Goal: Task Accomplishment & Management: Use online tool/utility

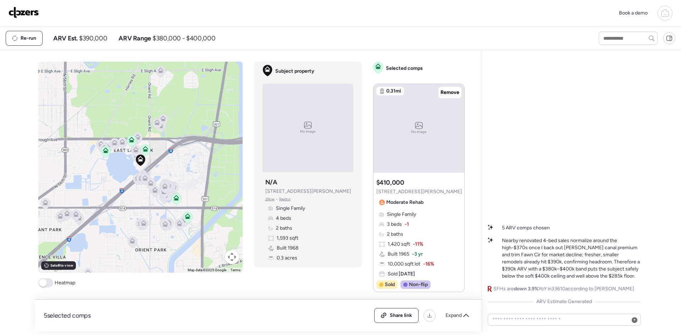
scroll to position [554, 0]
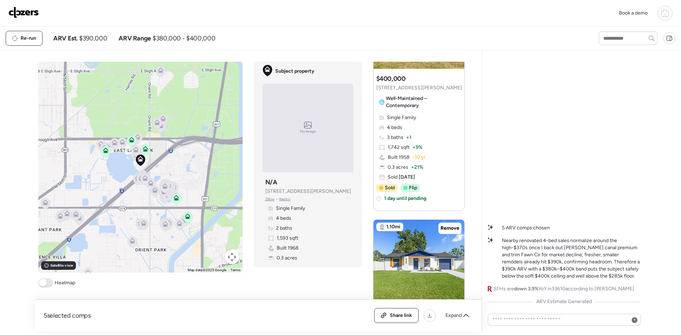
click at [26, 12] on img at bounding box center [24, 12] width 31 height 11
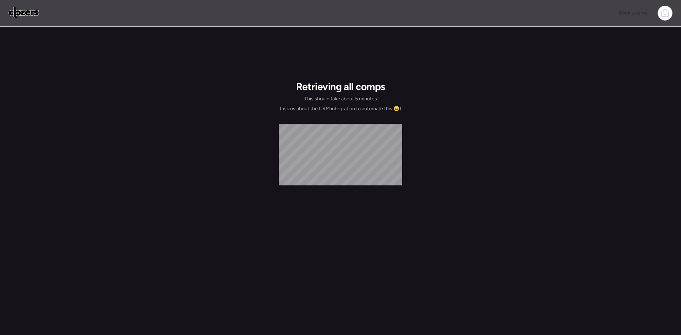
click at [21, 13] on img at bounding box center [24, 12] width 31 height 11
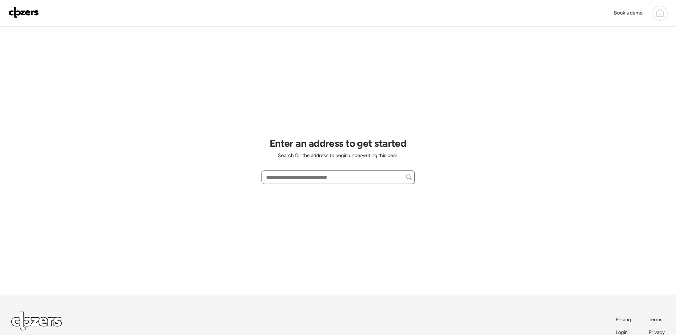
paste input "**********"
click at [317, 186] on div "6709 S Faul St, Tampa, FL, 33616" at bounding box center [337, 190] width 153 height 13
type input "**********"
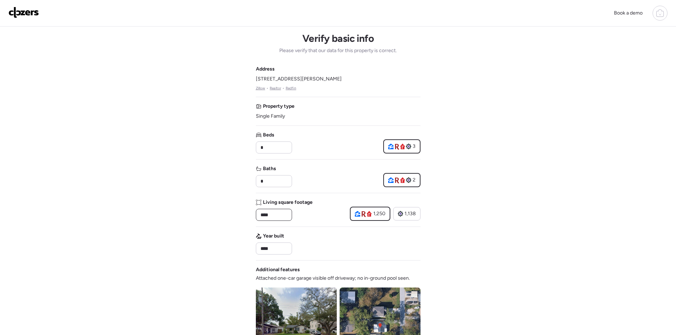
drag, startPoint x: 275, startPoint y: 212, endPoint x: 264, endPoint y: 217, distance: 12.7
click at [264, 217] on input "****" at bounding box center [274, 215] width 30 height 10
type input "****"
drag, startPoint x: 327, startPoint y: 77, endPoint x: 257, endPoint y: 83, distance: 70.9
click at [257, 83] on div "Address 6709 S Faul St, Tampa, FL 33616 Zillow • Realtor • Redfin" at bounding box center [338, 79] width 165 height 26
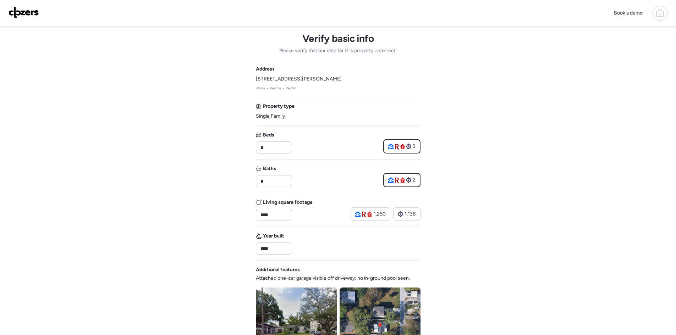
copy span "6709 S Faul St, Tampa, FL 33616"
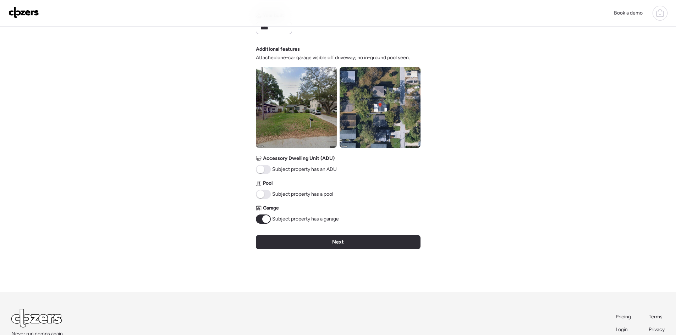
scroll to position [237, 0]
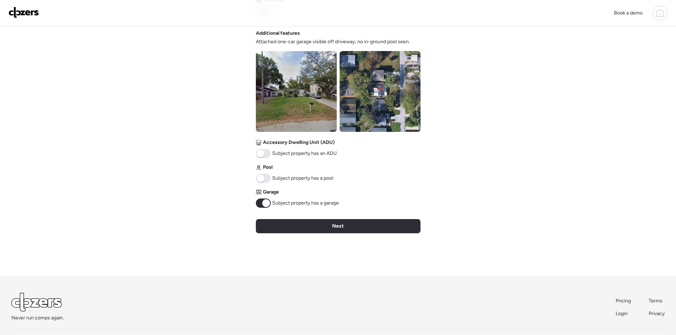
click at [263, 204] on span at bounding box center [266, 203] width 8 height 8
click at [337, 219] on div "Verify basic info Please verify that our data for this property is correct. Add…" at bounding box center [338, 33] width 165 height 486
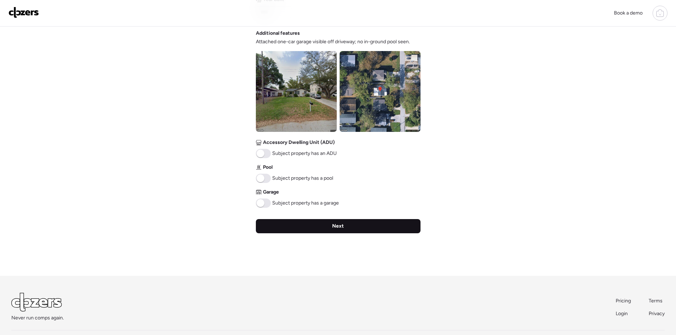
click at [347, 222] on div "Next" at bounding box center [338, 226] width 165 height 14
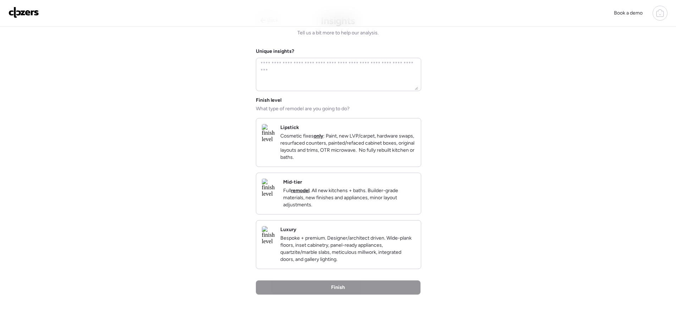
scroll to position [0, 0]
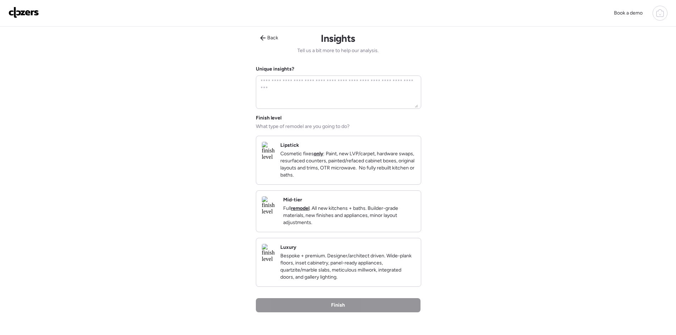
click at [347, 215] on p "Full remodel . All new kitchens + baths. Builder-grade materials, new finishes …" at bounding box center [349, 215] width 132 height 21
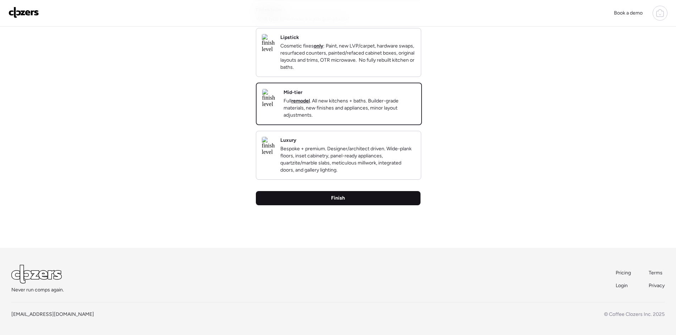
scroll to position [120, 0]
click at [360, 196] on div "Finish" at bounding box center [338, 198] width 165 height 14
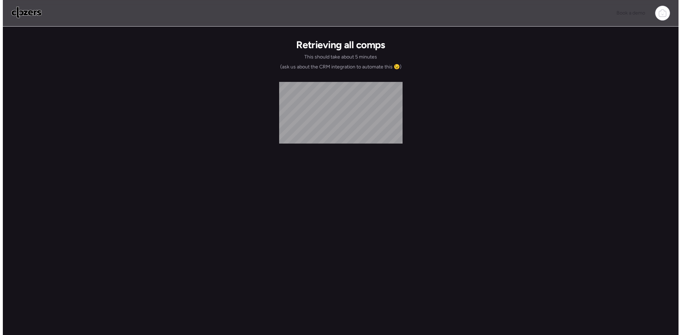
scroll to position [0, 0]
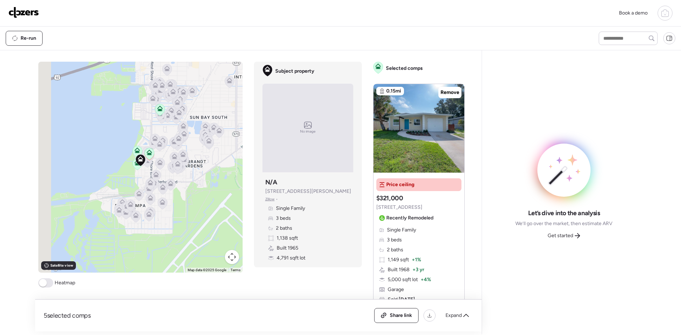
click at [558, 231] on div "Get started" at bounding box center [563, 235] width 41 height 11
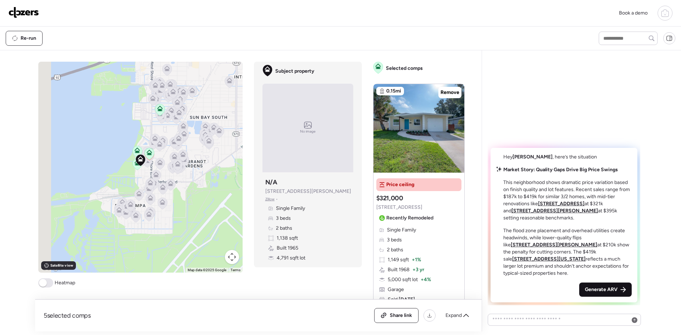
click at [607, 286] on div "Generate ARV" at bounding box center [605, 290] width 52 height 14
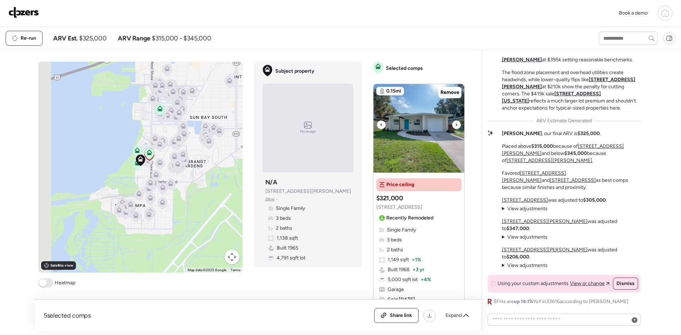
click at [455, 123] on icon at bounding box center [456, 125] width 3 height 9
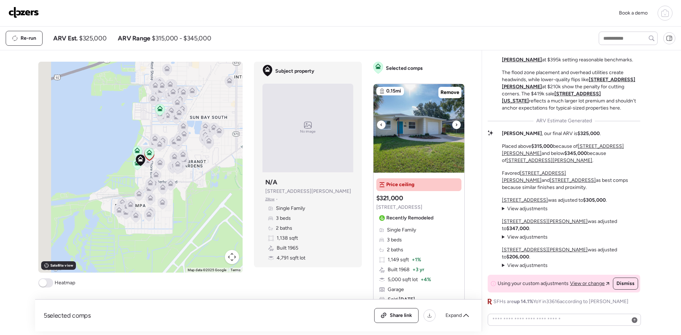
click at [455, 123] on icon at bounding box center [456, 125] width 3 height 9
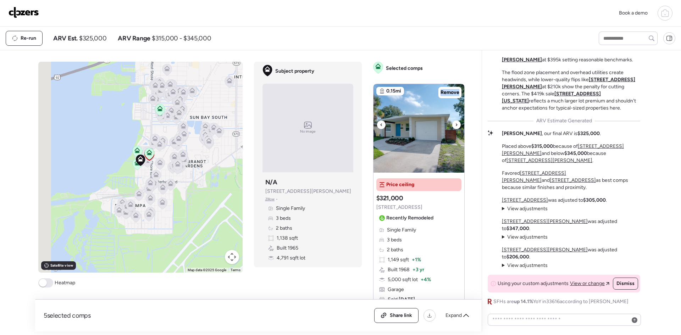
click at [455, 123] on icon at bounding box center [456, 125] width 3 height 9
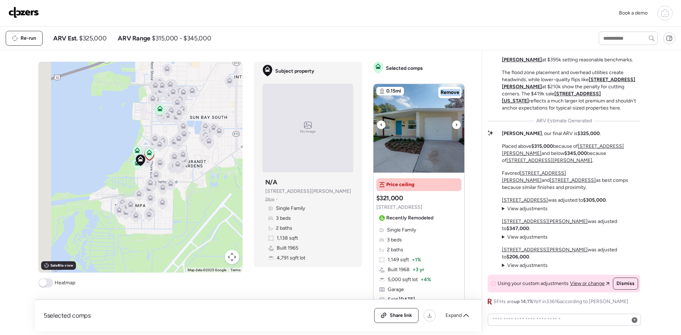
click at [455, 123] on icon at bounding box center [456, 125] width 3 height 9
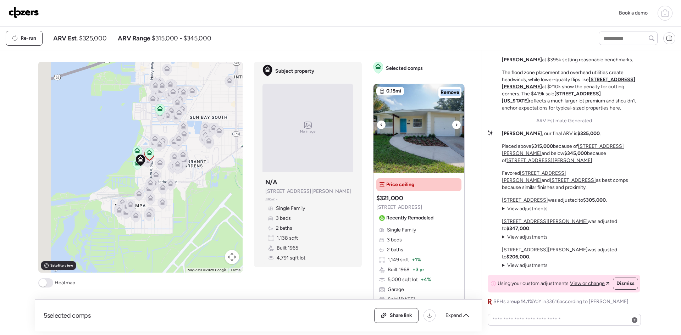
click at [455, 123] on icon at bounding box center [456, 125] width 3 height 9
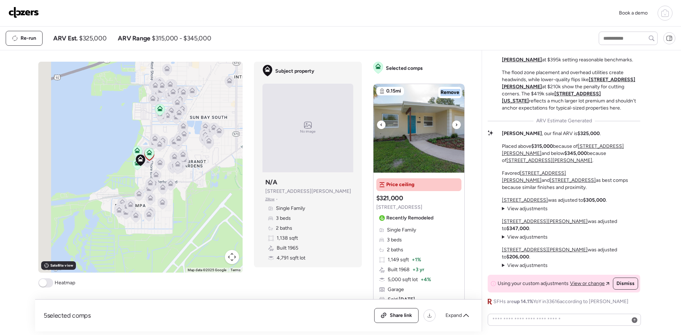
click at [455, 123] on icon at bounding box center [456, 125] width 3 height 9
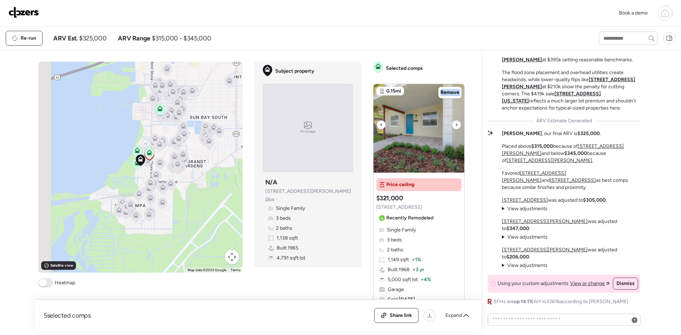
click at [455, 123] on icon at bounding box center [456, 125] width 3 height 9
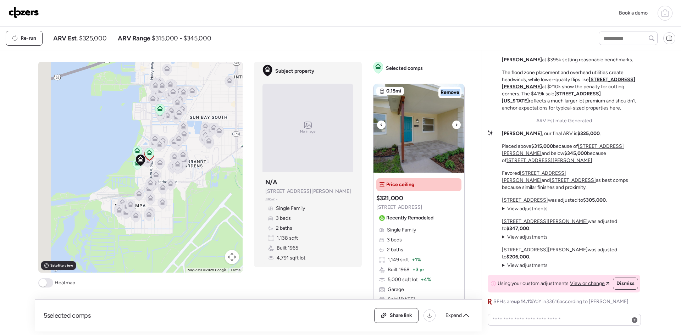
click at [455, 123] on icon at bounding box center [456, 125] width 3 height 9
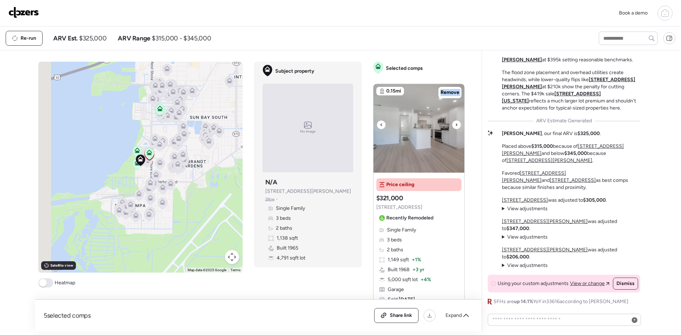
click at [455, 123] on icon at bounding box center [456, 125] width 3 height 9
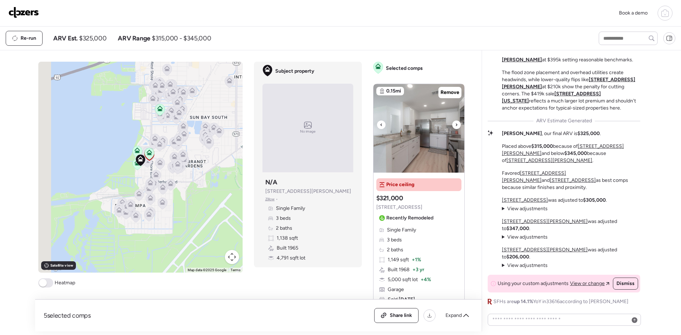
click at [455, 123] on icon at bounding box center [456, 125] width 3 height 9
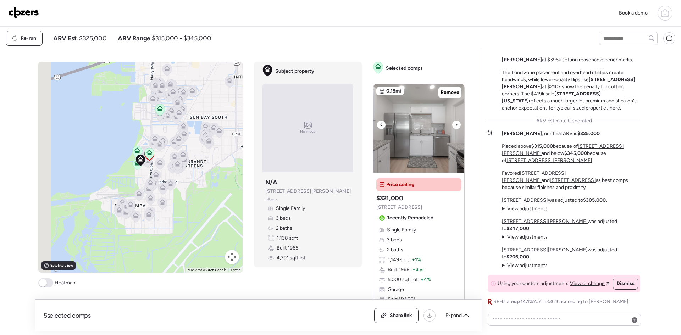
click at [455, 123] on icon at bounding box center [456, 125] width 3 height 9
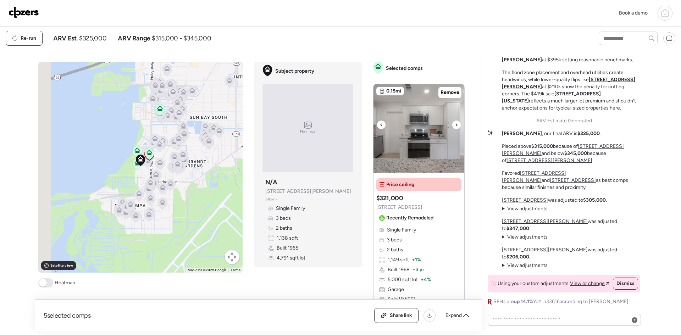
click at [455, 123] on icon at bounding box center [456, 125] width 3 height 9
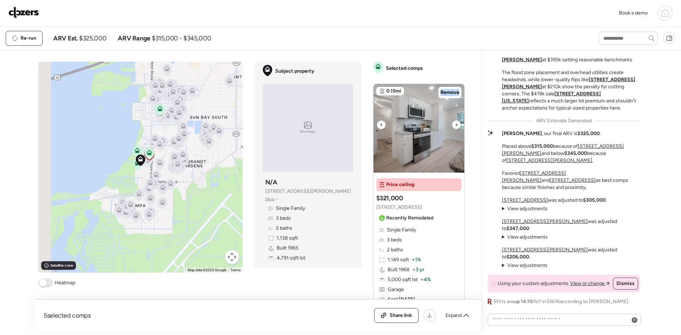
click at [455, 123] on icon at bounding box center [456, 125] width 3 height 9
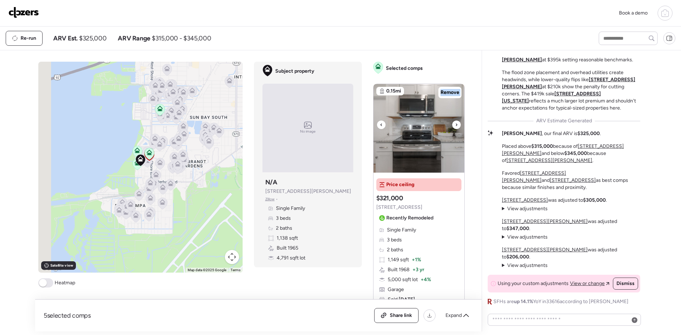
click at [455, 123] on icon at bounding box center [456, 125] width 3 height 9
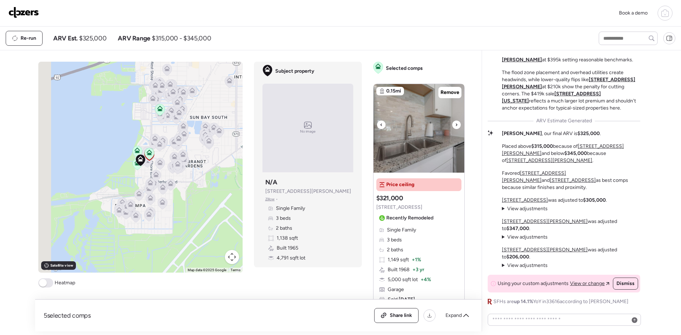
click at [455, 123] on icon at bounding box center [456, 125] width 3 height 9
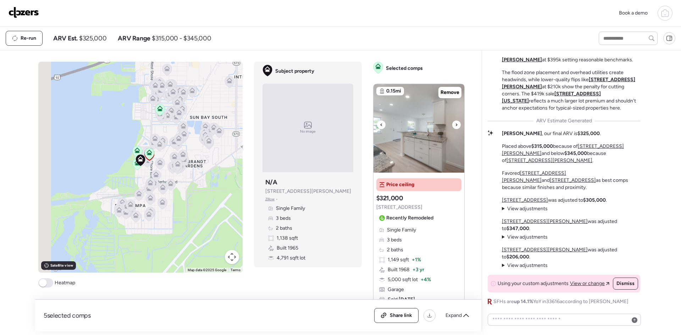
click at [455, 123] on icon at bounding box center [456, 125] width 3 height 9
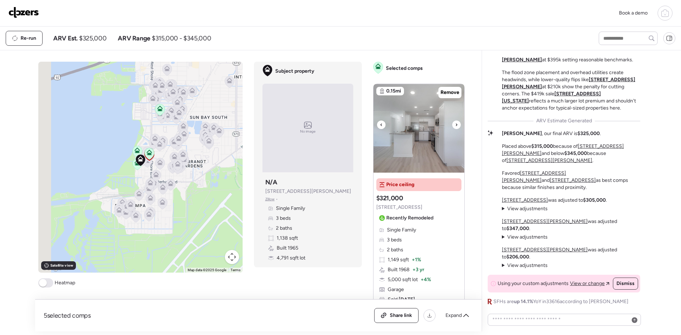
click at [455, 123] on icon at bounding box center [456, 125] width 3 height 9
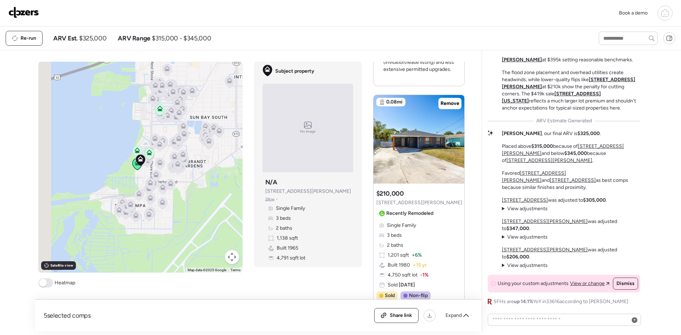
scroll to position [615, 0]
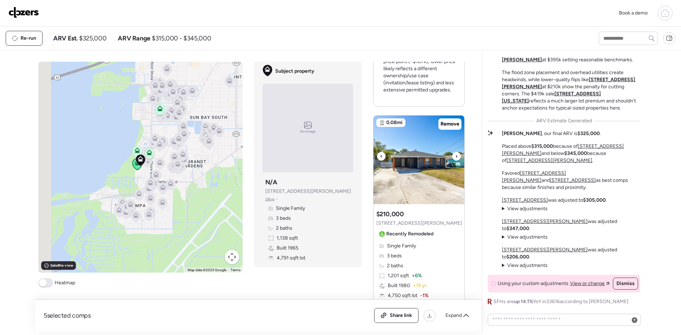
click at [455, 156] on icon at bounding box center [456, 156] width 3 height 9
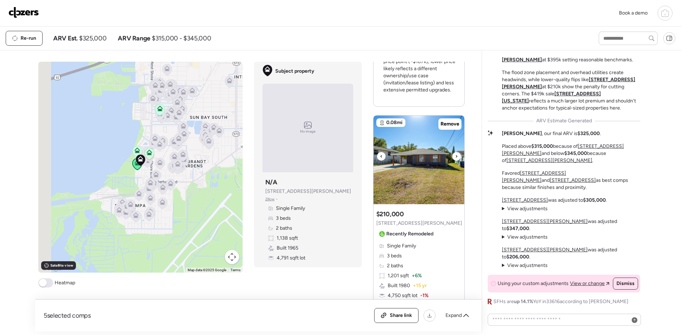
click at [455, 156] on icon at bounding box center [456, 156] width 3 height 9
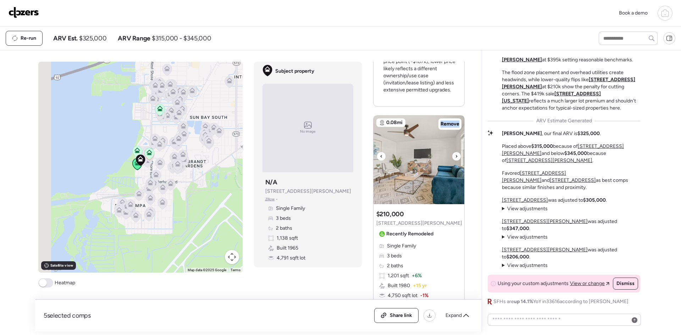
click at [455, 156] on icon at bounding box center [456, 156] width 3 height 9
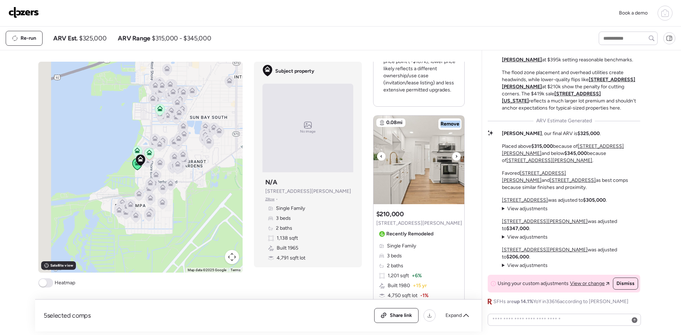
click at [455, 156] on icon at bounding box center [456, 156] width 3 height 9
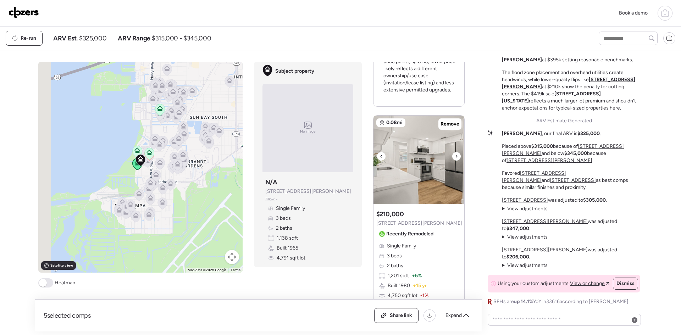
click at [455, 156] on icon at bounding box center [456, 156] width 3 height 9
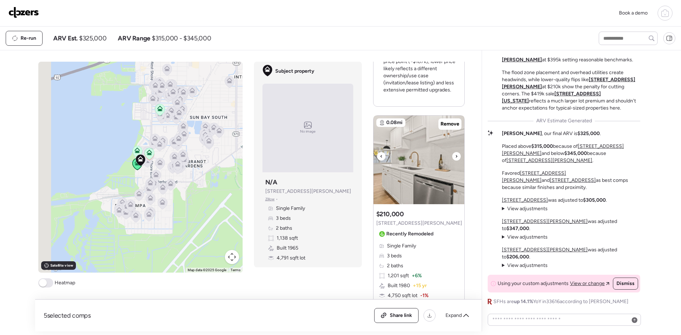
click at [455, 156] on icon at bounding box center [456, 156] width 3 height 9
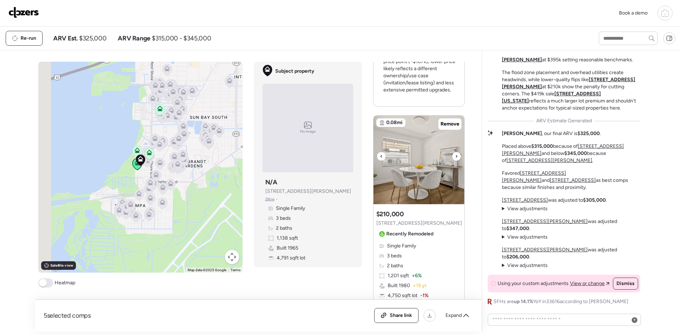
click at [455, 156] on icon at bounding box center [456, 156] width 3 height 9
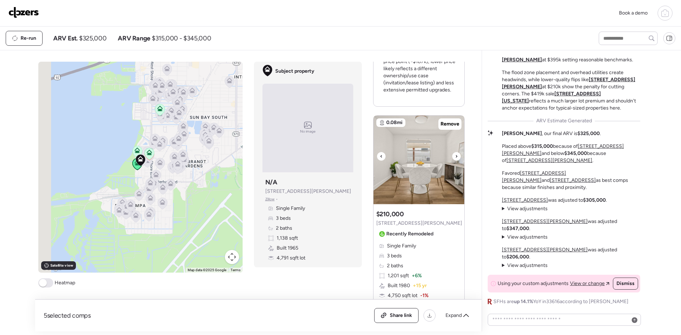
click at [455, 156] on icon at bounding box center [456, 156] width 3 height 9
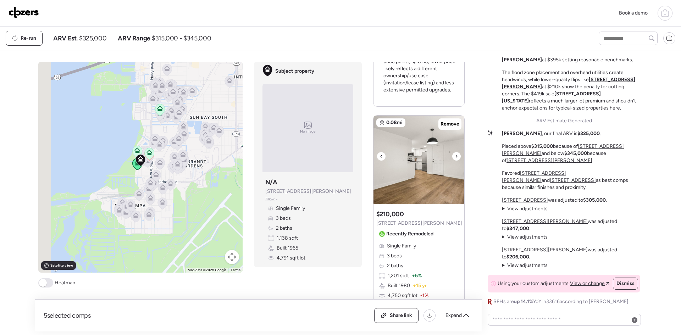
click at [455, 156] on icon at bounding box center [456, 156] width 3 height 9
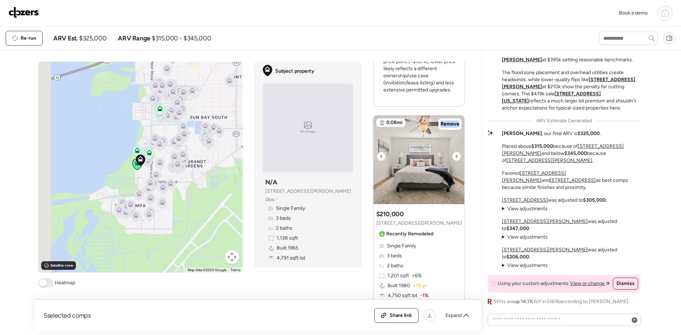
click at [455, 156] on icon at bounding box center [456, 156] width 3 height 9
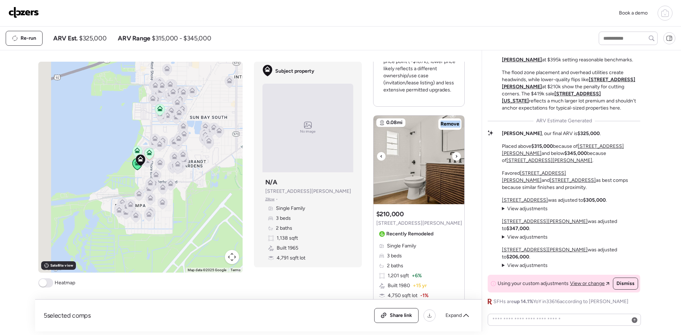
click at [455, 156] on icon at bounding box center [456, 156] width 3 height 9
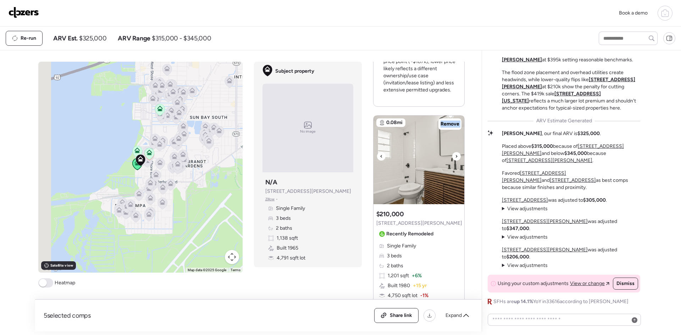
click at [455, 156] on icon at bounding box center [456, 156] width 3 height 9
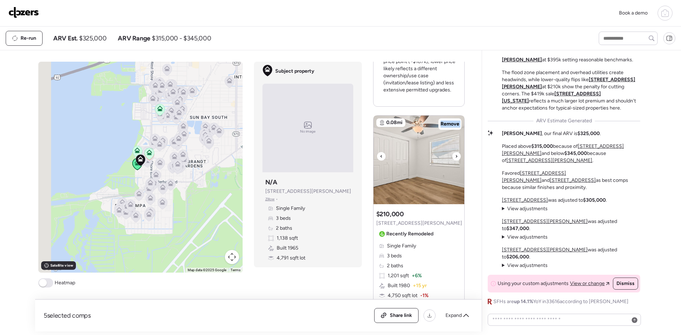
click at [455, 156] on icon at bounding box center [456, 156] width 3 height 9
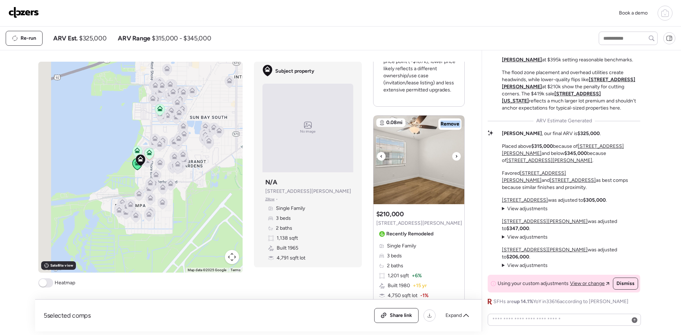
click at [455, 156] on icon at bounding box center [456, 156] width 3 height 9
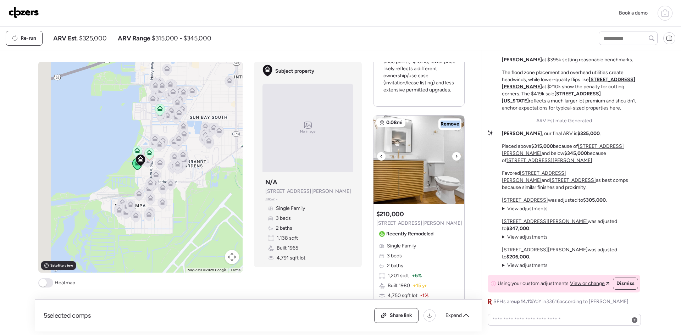
click at [455, 156] on icon at bounding box center [456, 156] width 3 height 9
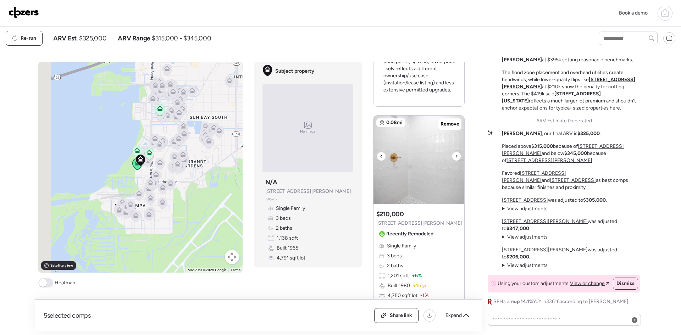
click at [455, 156] on icon at bounding box center [456, 156] width 3 height 9
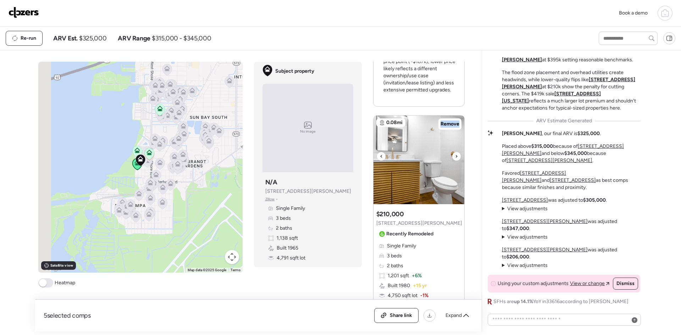
click at [455, 156] on icon at bounding box center [456, 156] width 3 height 9
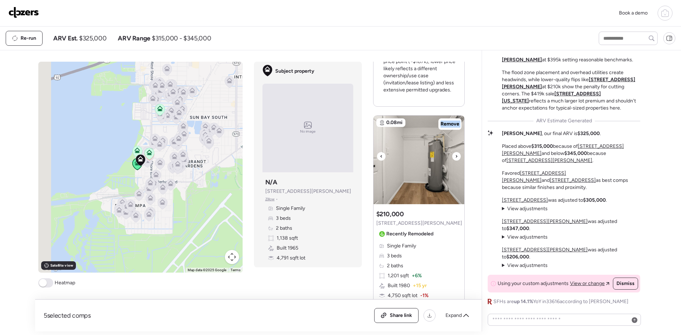
click at [455, 156] on icon at bounding box center [456, 156] width 3 height 9
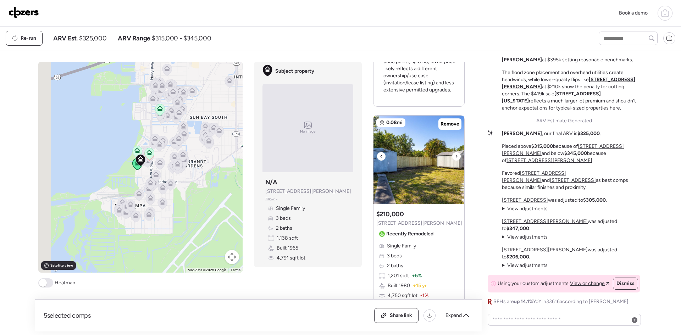
click at [455, 156] on icon at bounding box center [456, 156] width 3 height 9
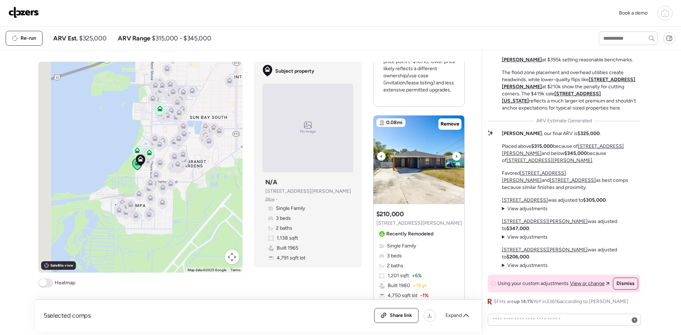
click at [455, 156] on icon at bounding box center [456, 156] width 3 height 9
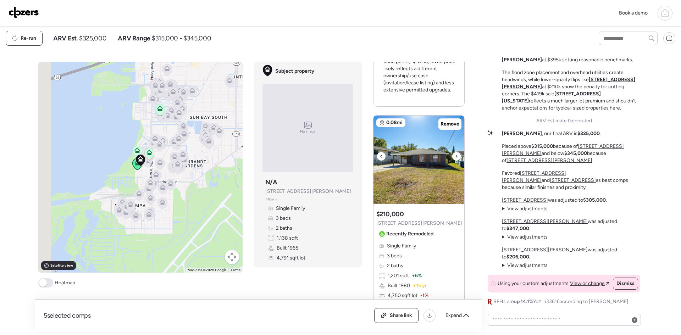
click at [455, 156] on icon at bounding box center [456, 156] width 3 height 9
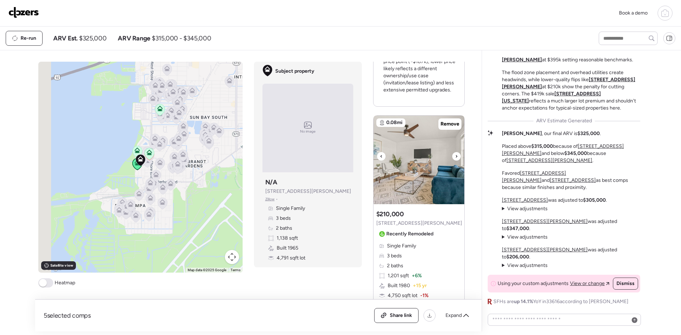
click at [455, 157] on icon at bounding box center [456, 156] width 3 height 9
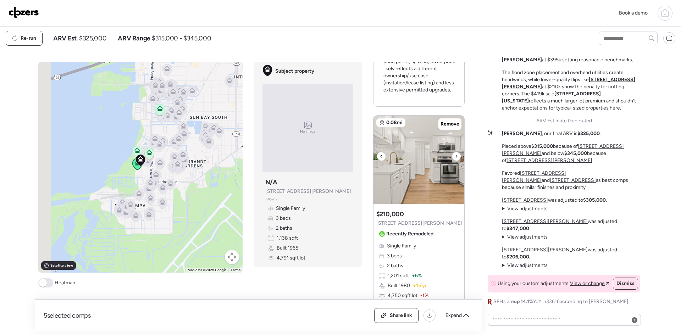
click at [455, 157] on icon at bounding box center [456, 156] width 3 height 9
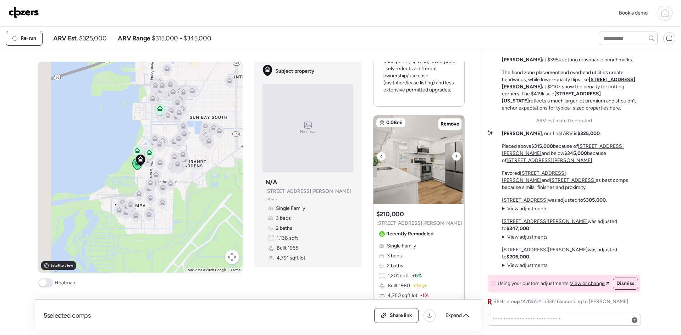
drag, startPoint x: 454, startPoint y: 157, endPoint x: 444, endPoint y: 164, distance: 12.7
click at [455, 156] on icon at bounding box center [456, 156] width 3 height 9
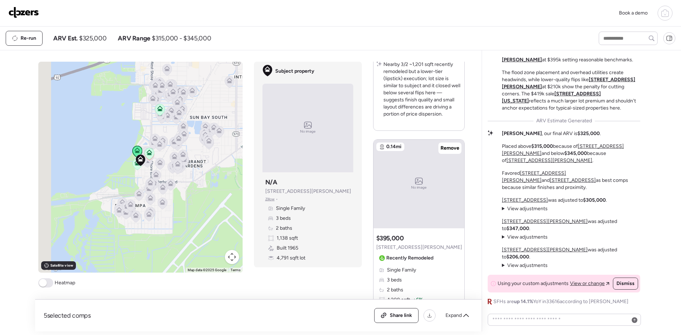
scroll to position [946, 0]
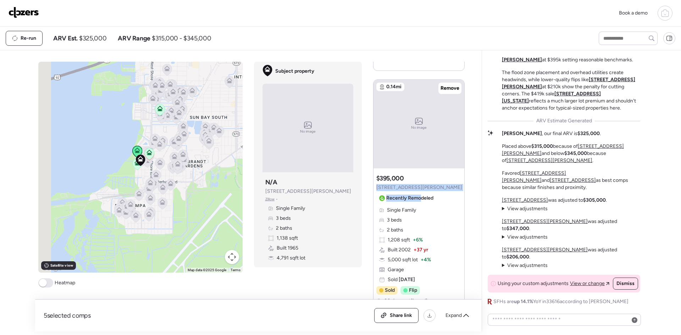
drag, startPoint x: 417, startPoint y: 187, endPoint x: 373, endPoint y: 190, distance: 43.7
click at [376, 190] on div "Suggested comp $395,000 6601 S Juanita St Recently Remodeled" at bounding box center [419, 189] width 86 height 30
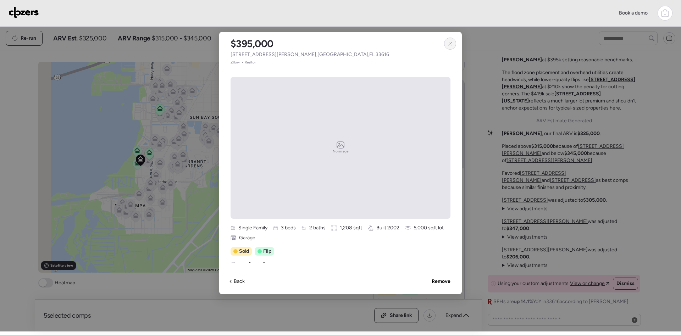
click at [448, 45] on icon at bounding box center [450, 44] width 6 height 6
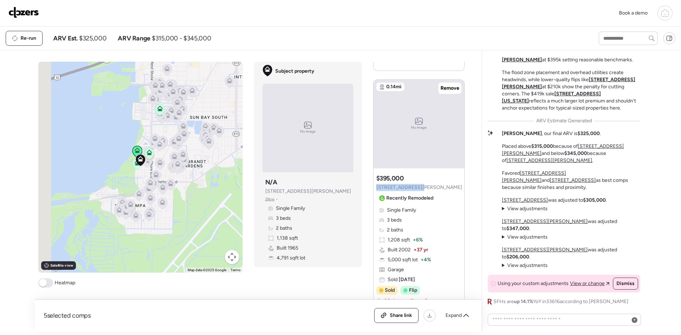
drag, startPoint x: 412, startPoint y: 187, endPoint x: 374, endPoint y: 187, distance: 38.3
click at [376, 187] on div "Suggested comp $395,000 6601 S Juanita St Recently Remodeled" at bounding box center [419, 189] width 86 height 30
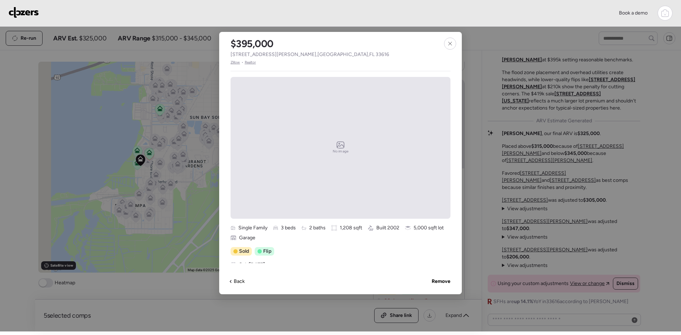
drag, startPoint x: 374, startPoint y: 187, endPoint x: 344, endPoint y: 48, distance: 142.2
click at [361, 47] on div "$395,000 6601 S Juanita St , Tampa , FL 33616 Zillow • Realtor No image Single …" at bounding box center [340, 163] width 243 height 262
drag, startPoint x: 308, startPoint y: 55, endPoint x: 226, endPoint y: 52, distance: 82.7
click at [226, 52] on div "$395,000 6601 S Juanita St , Tampa , FL 33616 Zillow • Realtor" at bounding box center [309, 48] width 181 height 33
copy span "6601 S Juanita St , Tampa , FL 33616"
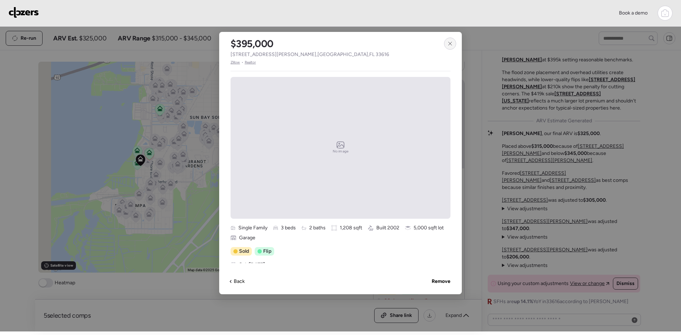
click at [448, 43] on icon at bounding box center [450, 44] width 6 height 6
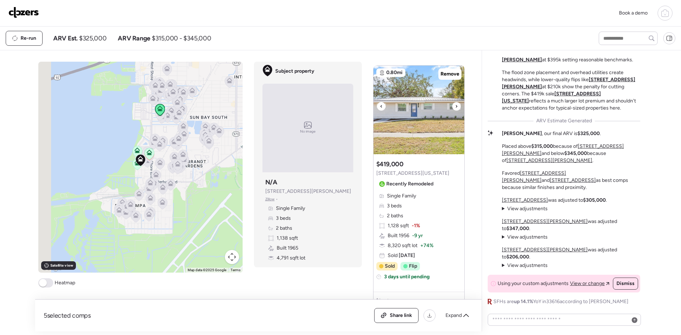
scroll to position [1277, 0]
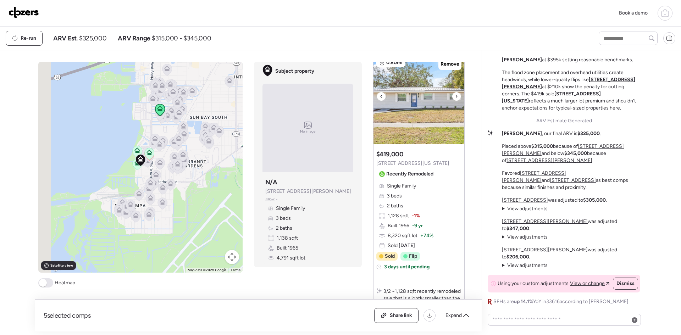
click at [455, 97] on icon at bounding box center [456, 96] width 3 height 9
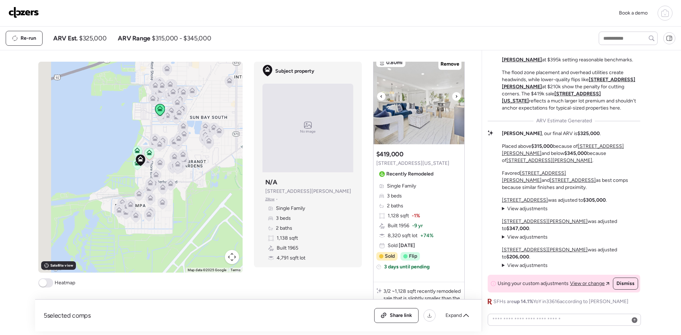
click at [455, 97] on icon at bounding box center [456, 96] width 3 height 9
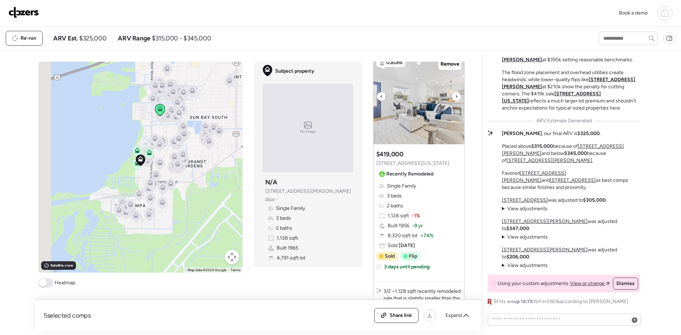
click at [455, 97] on icon at bounding box center [456, 96] width 3 height 9
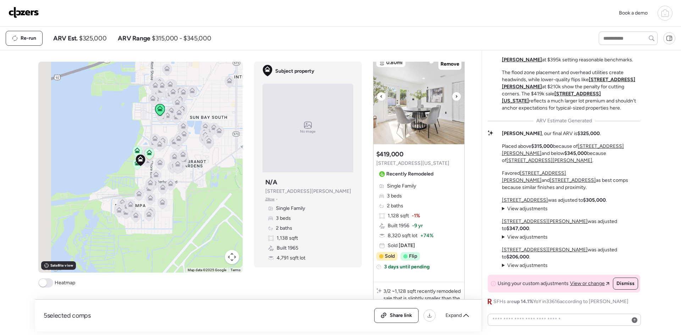
click at [455, 97] on icon at bounding box center [456, 96] width 3 height 9
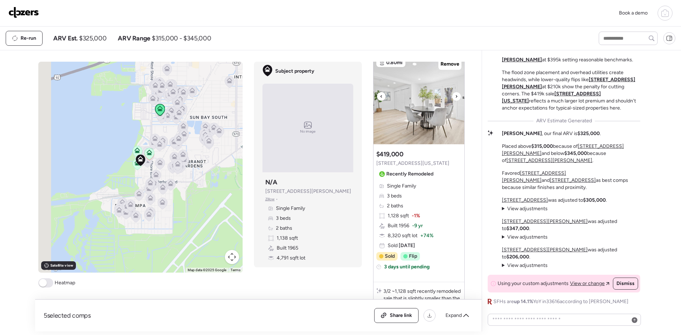
click at [455, 97] on icon at bounding box center [456, 96] width 3 height 9
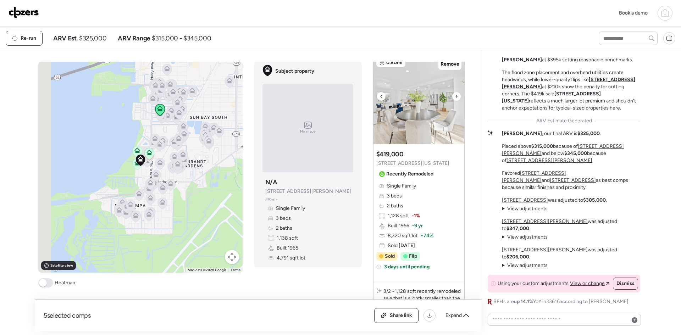
click at [455, 97] on icon at bounding box center [456, 96] width 3 height 9
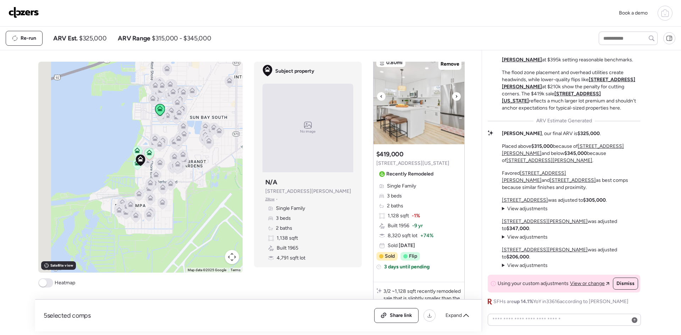
click at [455, 97] on icon at bounding box center [456, 96] width 3 height 9
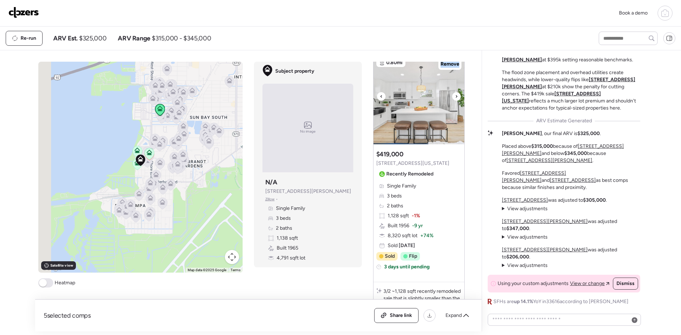
click at [455, 97] on icon at bounding box center [456, 96] width 3 height 9
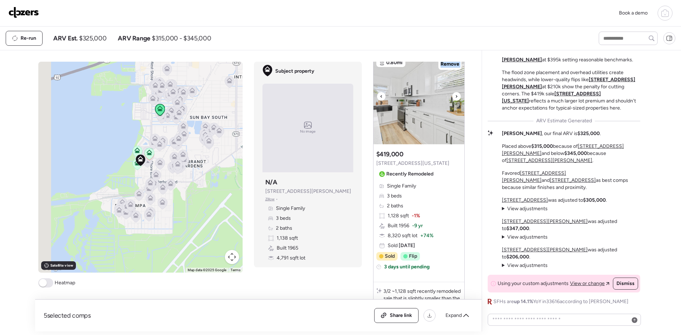
click at [455, 97] on icon at bounding box center [456, 96] width 3 height 9
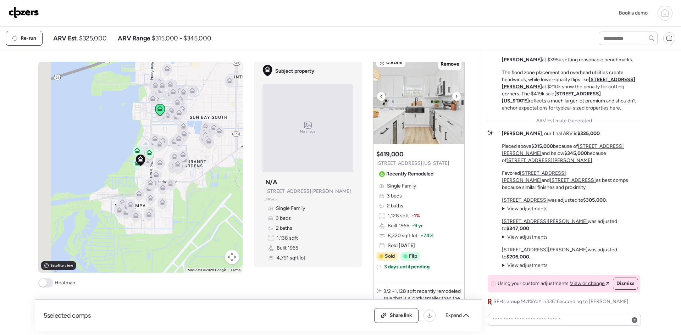
click at [455, 97] on icon at bounding box center [456, 96] width 3 height 9
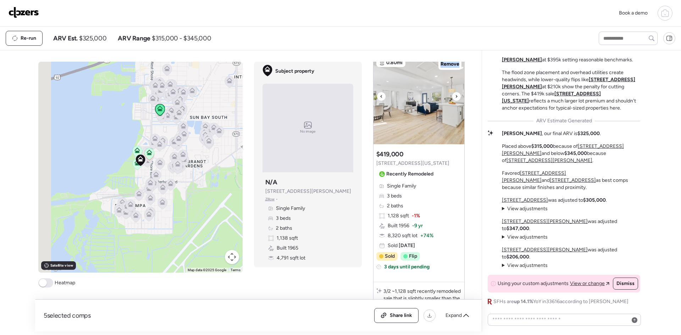
click at [455, 97] on icon at bounding box center [456, 96] width 3 height 9
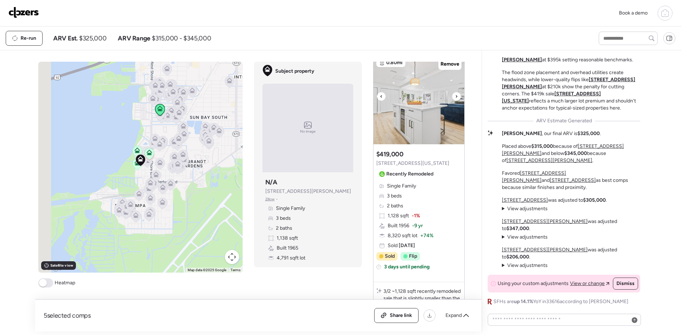
click at [455, 97] on icon at bounding box center [456, 96] width 3 height 9
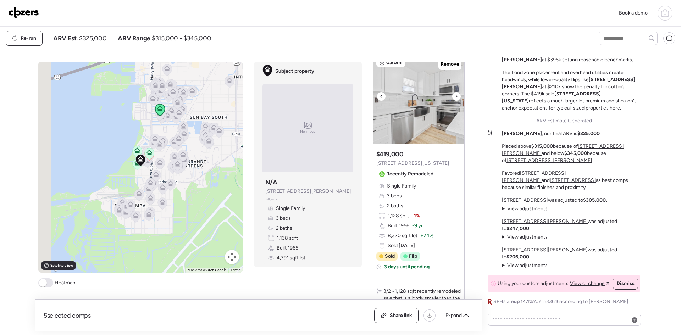
click at [455, 97] on icon at bounding box center [456, 96] width 3 height 9
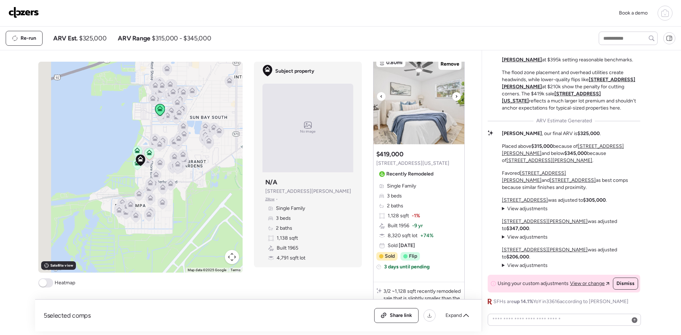
click at [455, 97] on icon at bounding box center [456, 96] width 3 height 9
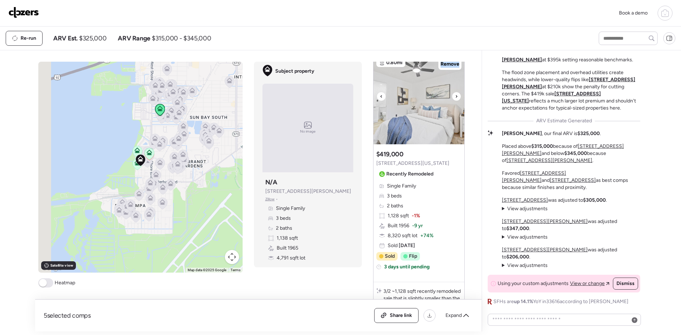
click at [455, 97] on icon at bounding box center [456, 96] width 3 height 9
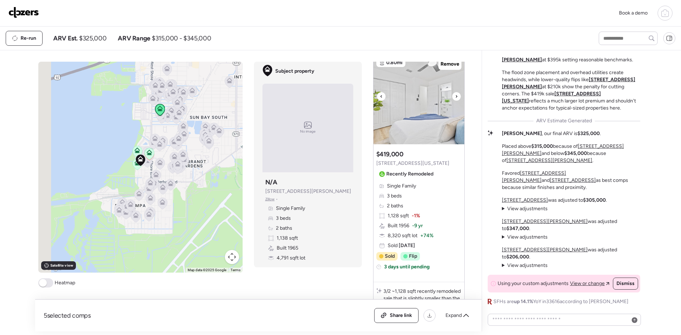
click at [455, 97] on icon at bounding box center [456, 96] width 3 height 9
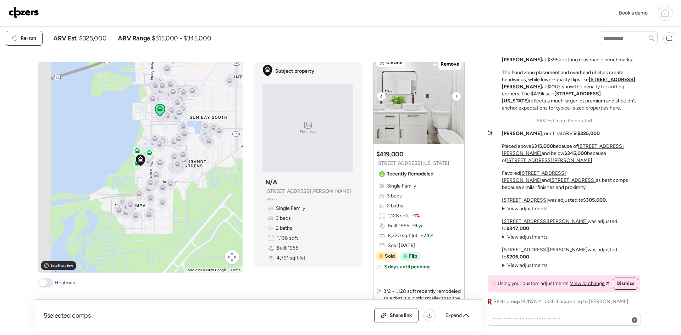
click at [455, 97] on icon at bounding box center [456, 96] width 3 height 9
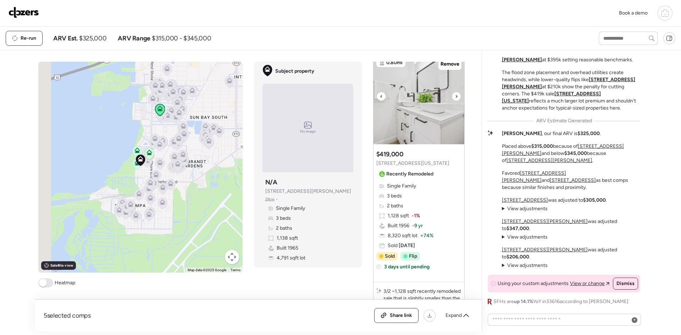
click at [455, 97] on icon at bounding box center [456, 96] width 3 height 9
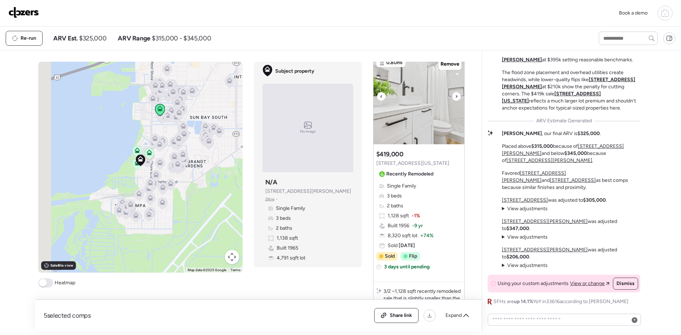
click at [455, 97] on icon at bounding box center [456, 96] width 3 height 9
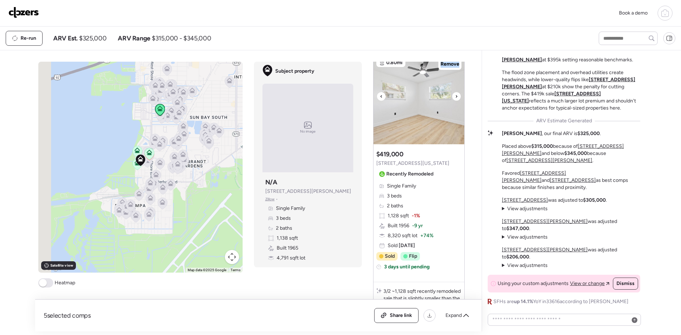
click at [455, 97] on icon at bounding box center [456, 96] width 3 height 9
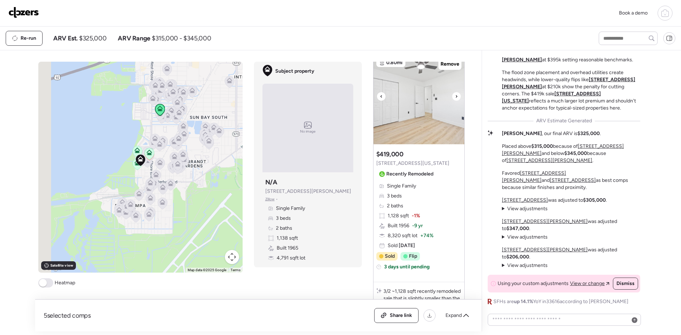
click at [455, 97] on icon at bounding box center [456, 96] width 3 height 9
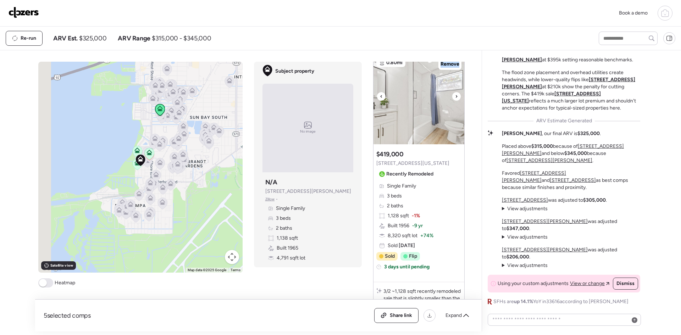
click at [455, 97] on icon at bounding box center [456, 96] width 3 height 9
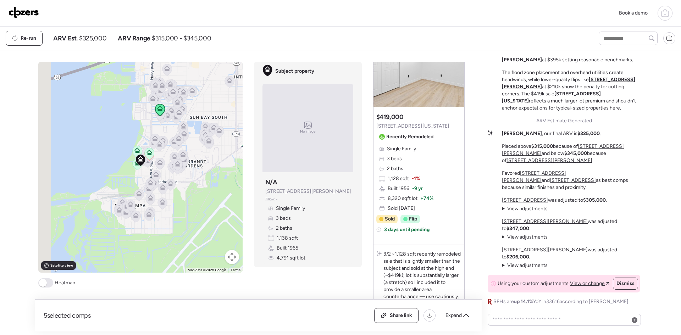
scroll to position [1367, 0]
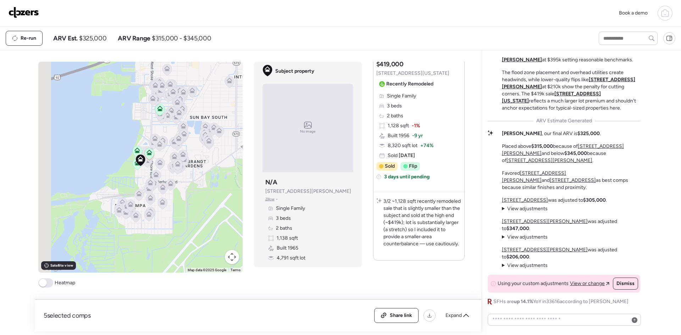
click at [532, 203] on u "6610 S Mascotte St" at bounding box center [525, 200] width 46 height 6
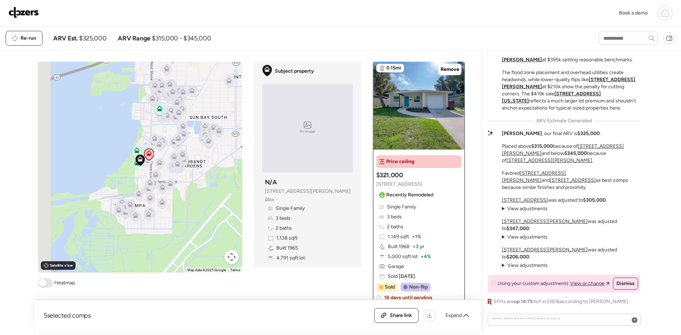
scroll to position [0, 0]
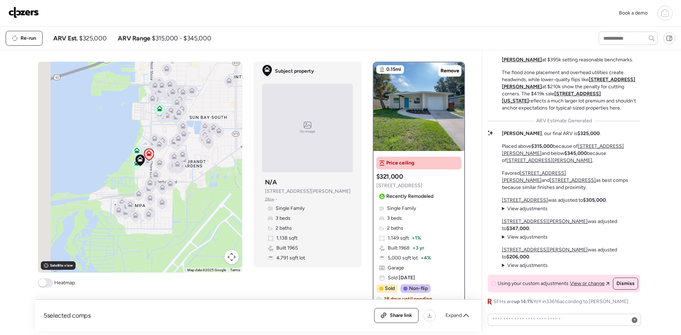
click at [532, 203] on u "6610 S Mascotte St" at bounding box center [525, 200] width 46 height 6
click at [452, 103] on div at bounding box center [456, 103] width 9 height 9
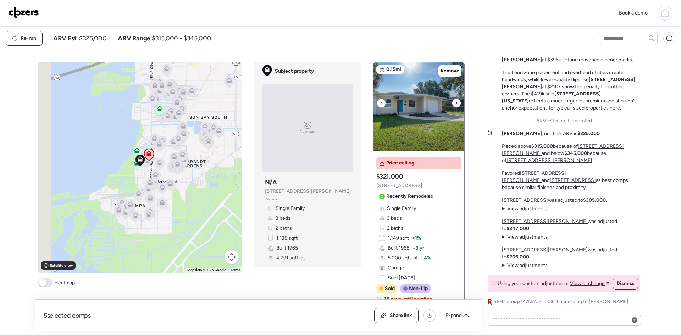
click at [452, 103] on div at bounding box center [456, 103] width 9 height 9
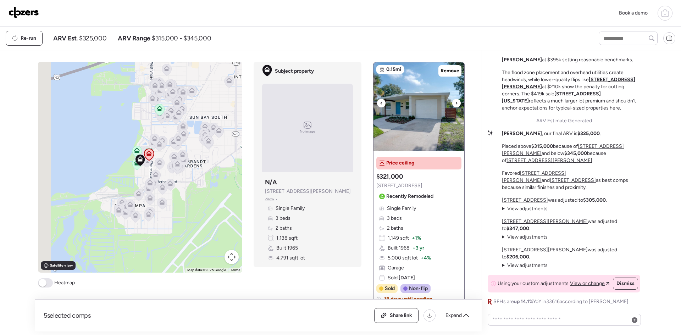
click at [452, 103] on div at bounding box center [456, 103] width 9 height 9
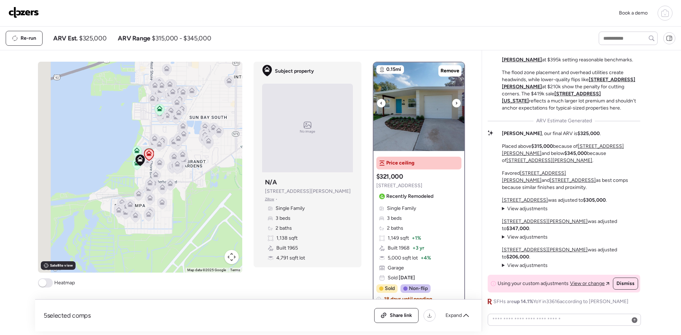
click at [452, 103] on div at bounding box center [456, 103] width 9 height 9
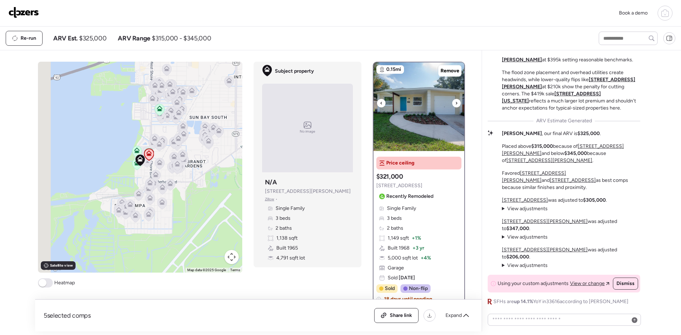
click at [452, 103] on div at bounding box center [456, 103] width 9 height 9
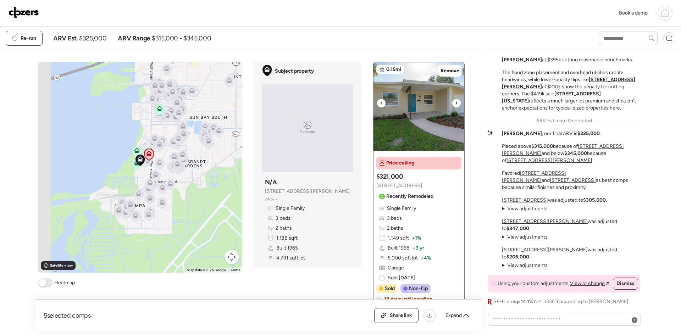
click at [452, 103] on div at bounding box center [456, 103] width 9 height 9
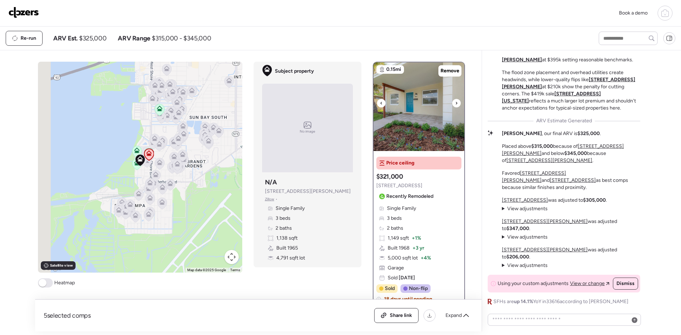
click at [452, 103] on div at bounding box center [456, 103] width 9 height 9
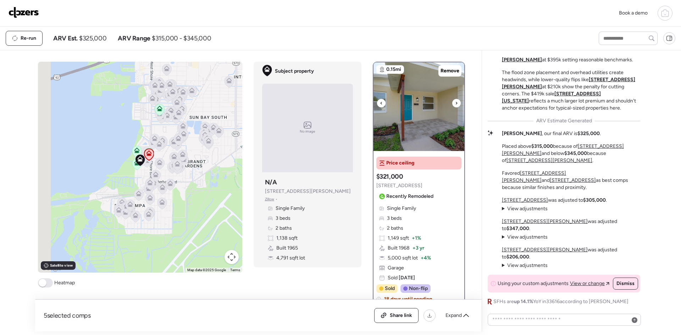
click at [452, 103] on div at bounding box center [456, 103] width 9 height 9
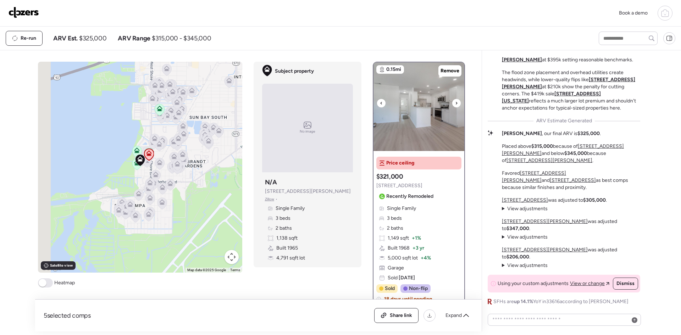
click at [452, 103] on div at bounding box center [456, 103] width 9 height 9
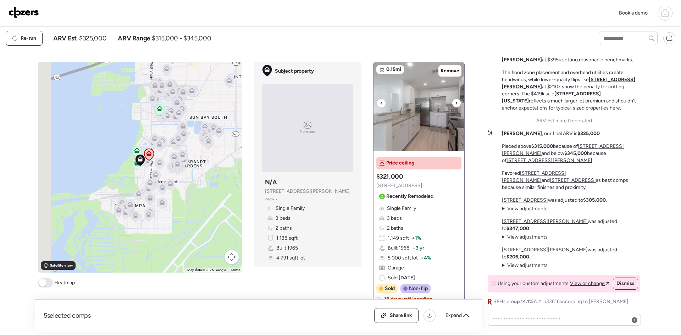
click at [452, 103] on div at bounding box center [456, 103] width 9 height 9
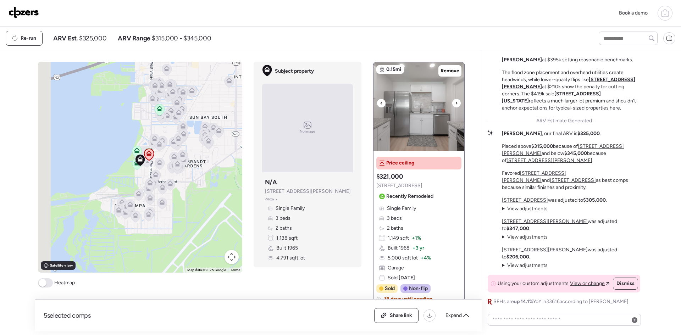
click at [452, 103] on div at bounding box center [456, 103] width 9 height 9
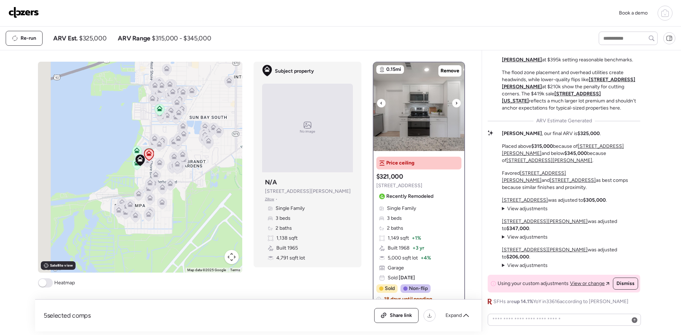
click at [452, 103] on div at bounding box center [456, 103] width 9 height 9
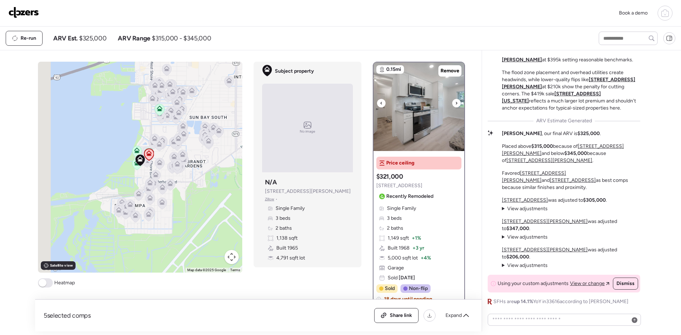
click at [452, 103] on div at bounding box center [456, 103] width 9 height 9
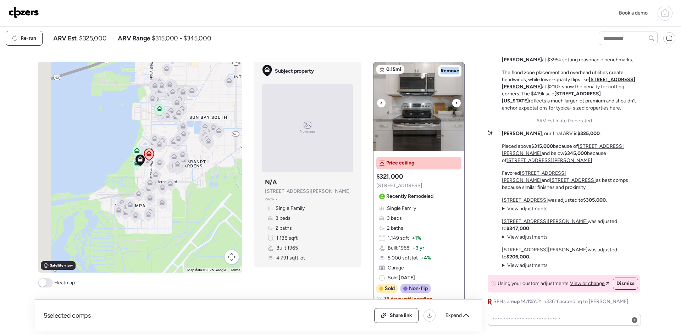
click at [452, 103] on div at bounding box center [456, 103] width 9 height 9
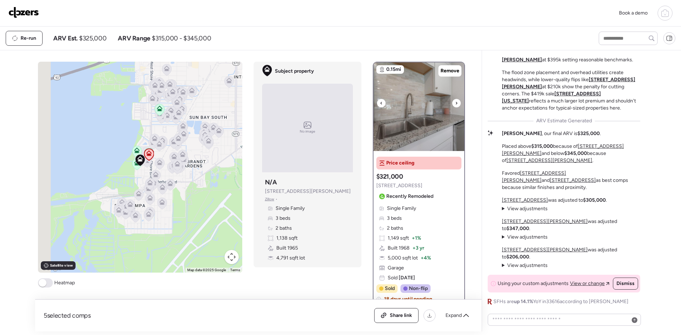
click at [452, 103] on div at bounding box center [456, 103] width 9 height 9
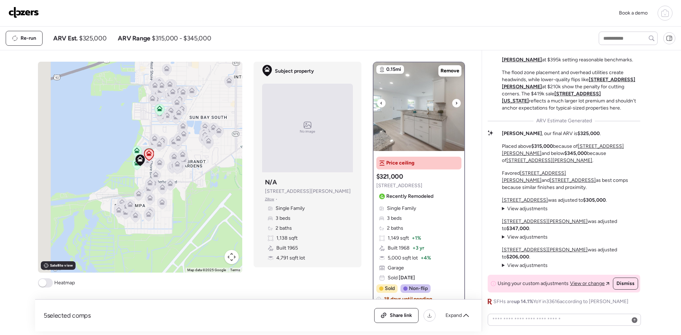
click at [452, 103] on div at bounding box center [456, 103] width 9 height 9
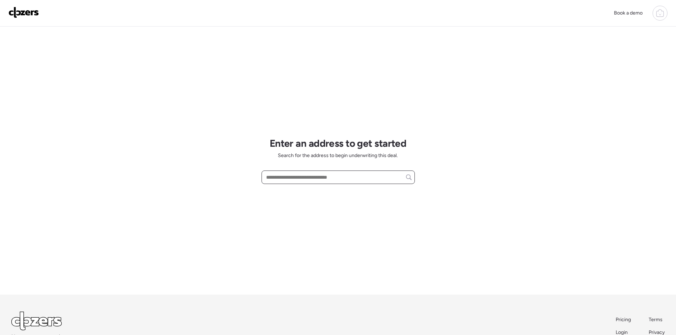
click at [294, 175] on input "text" at bounding box center [338, 177] width 147 height 10
paste input "**********"
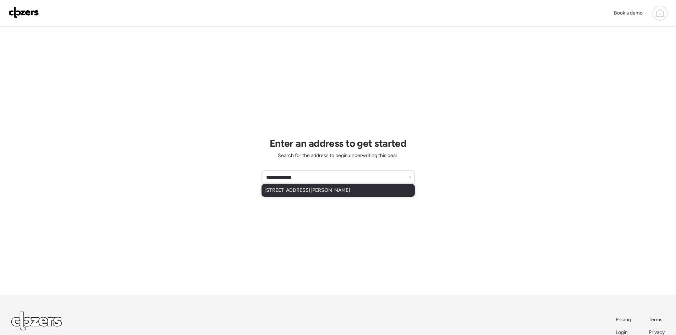
click at [306, 192] on span "3111 Elmer St, Sarasota, FL, 34231" at bounding box center [307, 190] width 86 height 7
type input "**********"
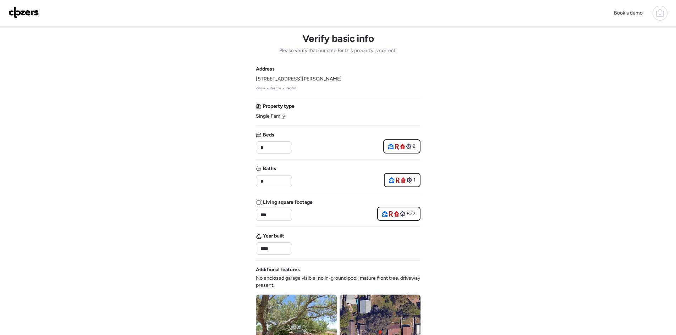
drag, startPoint x: 330, startPoint y: 80, endPoint x: 253, endPoint y: 81, distance: 76.6
click at [253, 81] on div "Book a demo Verify basic info Please verify that our data for this property is …" at bounding box center [338, 303] width 676 height 607
copy span "3111 Elmer St, Sarasota, FL 34231"
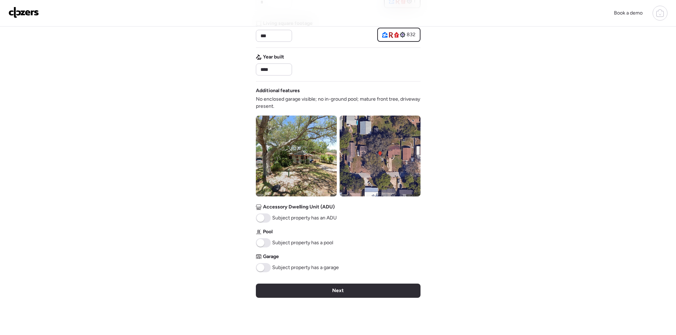
scroll to position [189, 0]
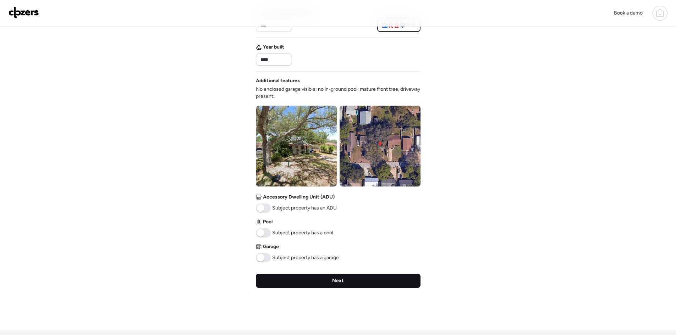
click at [318, 279] on div "Next" at bounding box center [338, 281] width 165 height 14
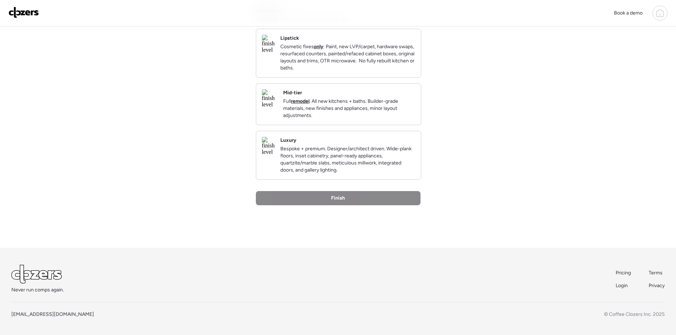
scroll to position [0, 0]
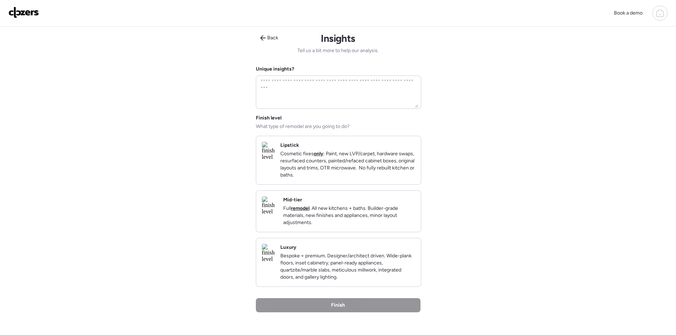
click at [357, 226] on p "Full remodel . All new kitchens + baths. Builder-grade materials, new finishes …" at bounding box center [349, 215] width 132 height 21
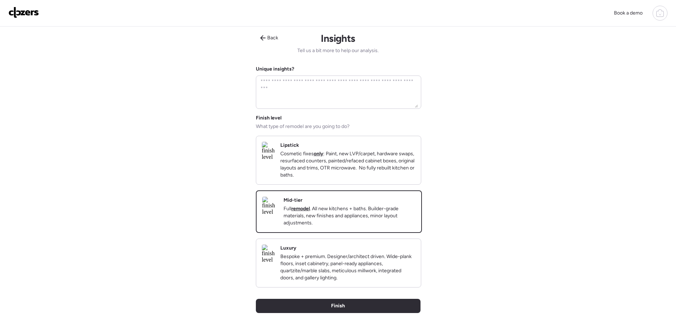
click at [354, 276] on p "Bespoke + premium. Designer/architect driven. Wide-plank floors, inset cabinetr…" at bounding box center [347, 267] width 135 height 28
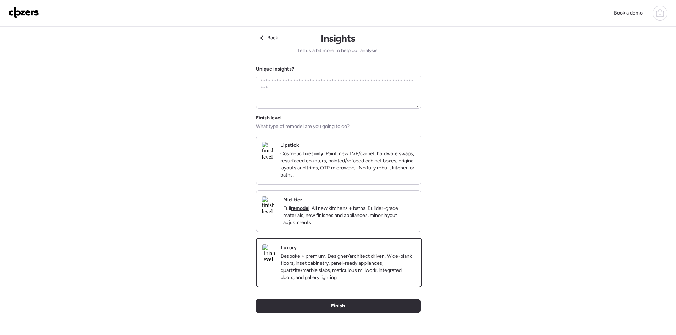
click at [359, 232] on div "Mid-tier Full remodel . All new kitchens + baths. Builder-grade materials, new …" at bounding box center [338, 211] width 165 height 41
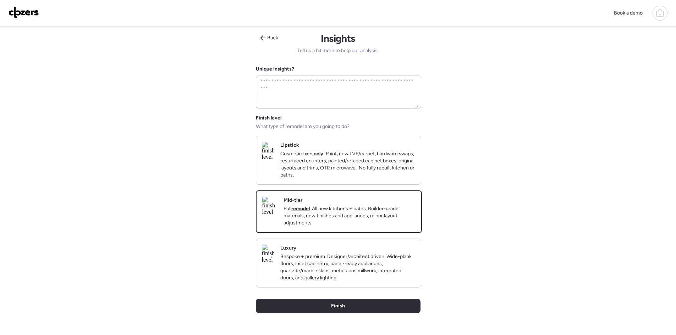
click at [341, 276] on p "Bespoke + premium. Designer/architect driven. Wide-plank floors, inset cabinetr…" at bounding box center [347, 267] width 135 height 28
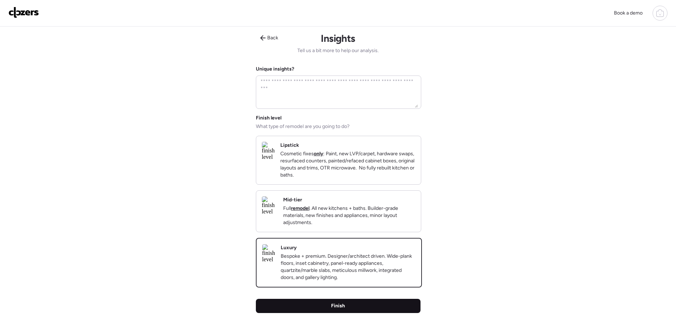
click at [391, 313] on div "Finish" at bounding box center [338, 306] width 165 height 14
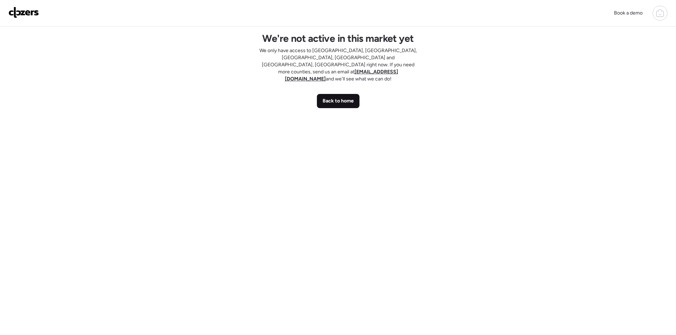
click at [338, 98] on span "Back to home" at bounding box center [337, 101] width 31 height 7
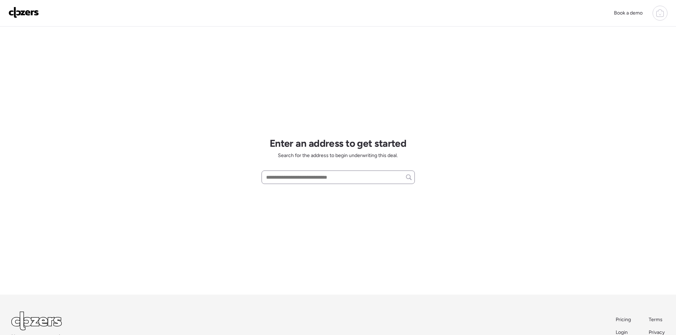
click at [316, 183] on div at bounding box center [337, 177] width 153 height 13
click at [316, 180] on input "text" at bounding box center [338, 177] width 147 height 10
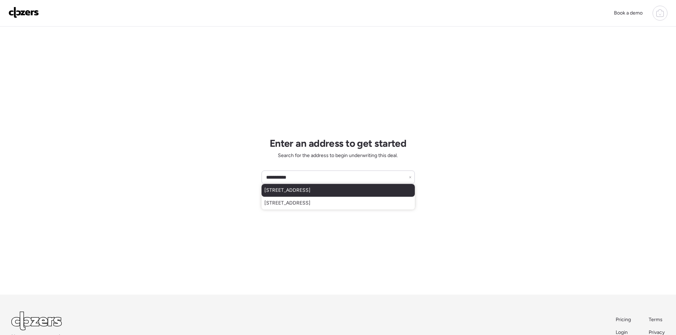
click at [305, 184] on div "6822 Driftwood Dr, Hudson, FL, 34667" at bounding box center [337, 190] width 153 height 13
type input "**********"
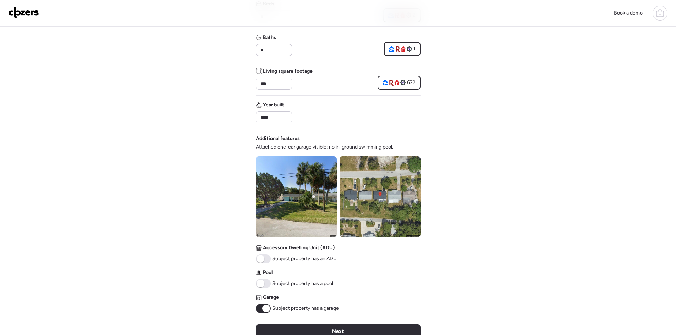
scroll to position [142, 0]
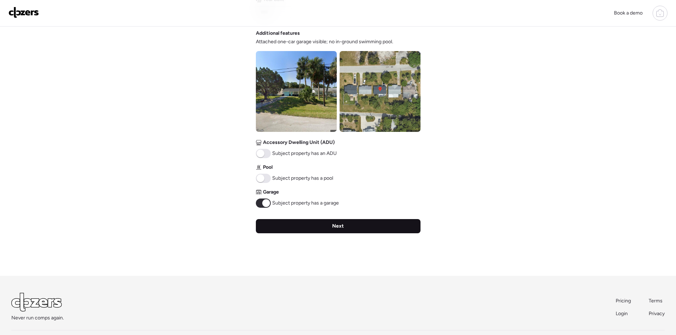
click at [369, 229] on div "Next" at bounding box center [338, 226] width 165 height 14
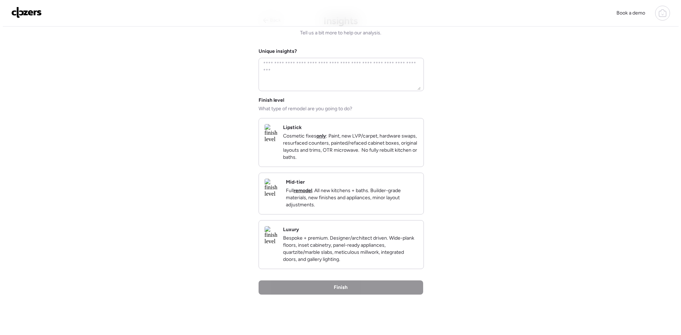
scroll to position [0, 0]
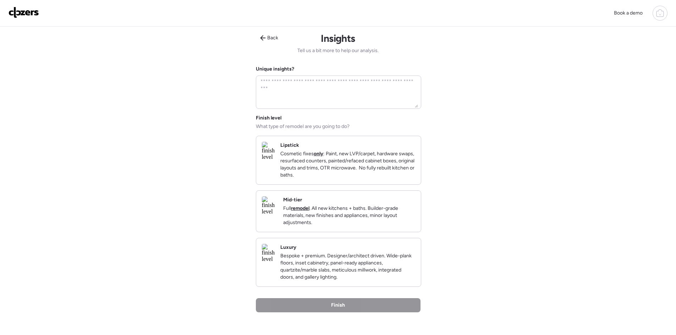
click at [366, 272] on p "Bespoke + premium. Designer/architect driven. Wide-plank floors, inset cabinetr…" at bounding box center [347, 267] width 135 height 28
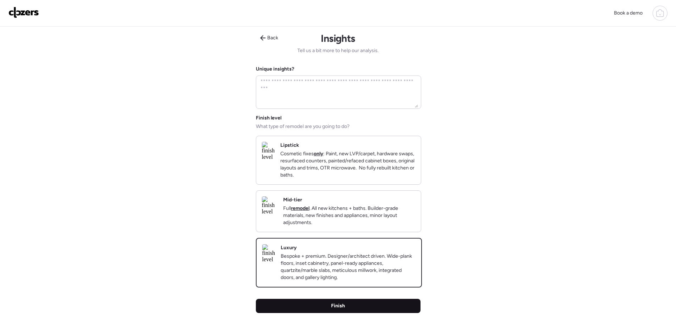
click at [372, 313] on div "Finish" at bounding box center [338, 306] width 165 height 14
